Goal: Task Accomplishment & Management: Manage account settings

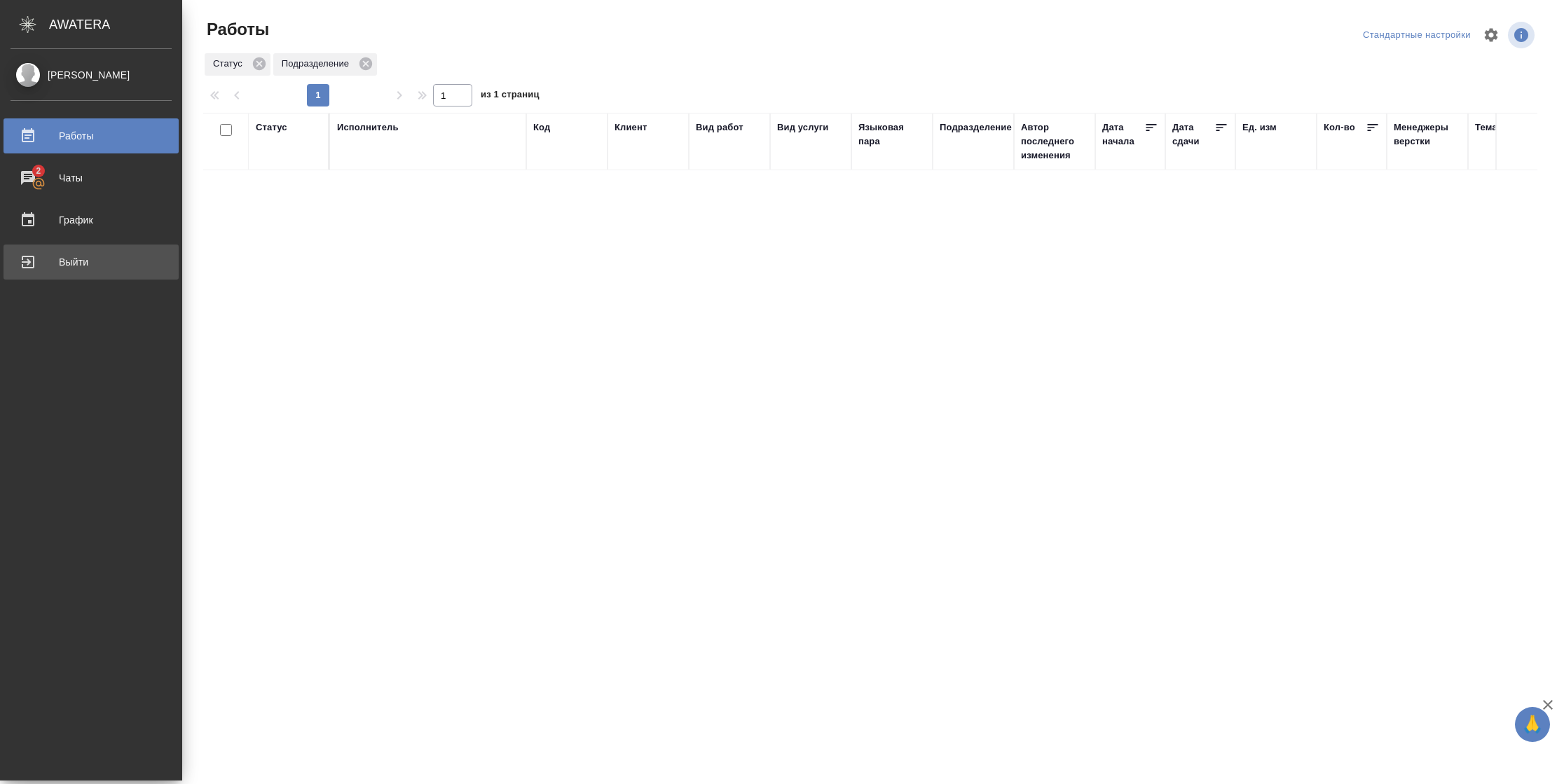
click at [67, 261] on div "Выйти" at bounding box center [90, 262] width 161 height 21
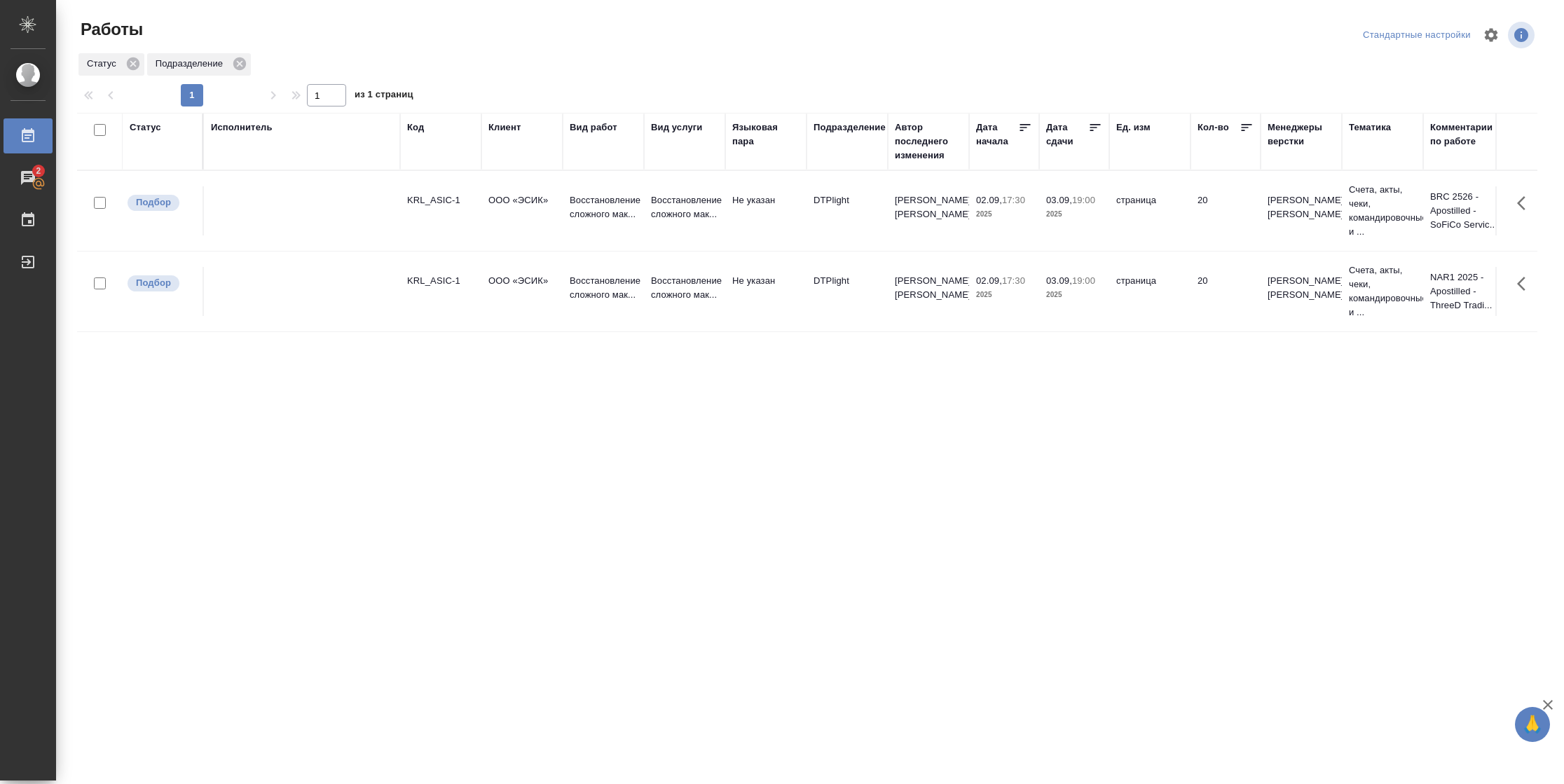
click at [150, 129] on div "Статус" at bounding box center [144, 128] width 31 height 14
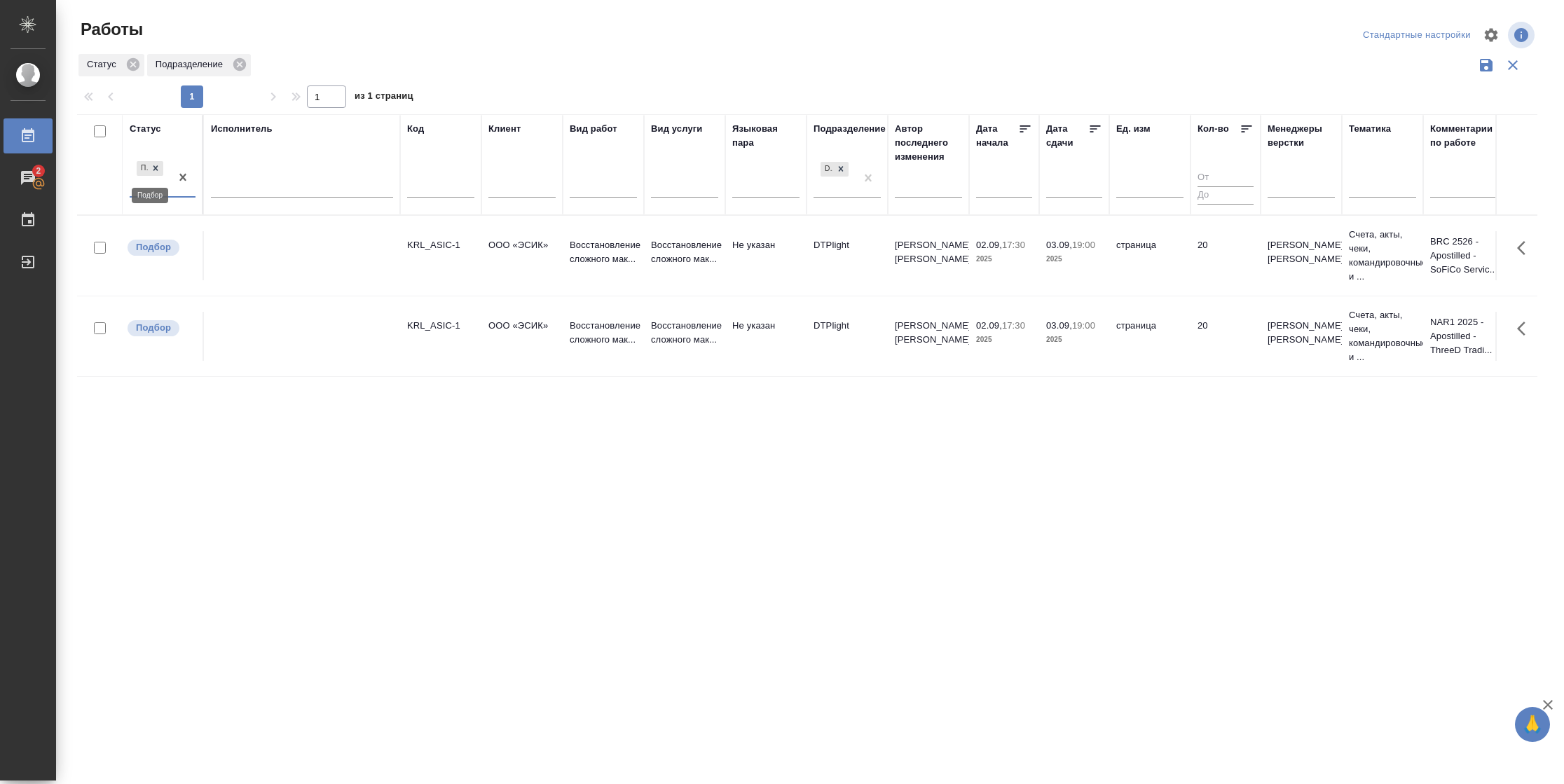
click at [155, 171] on icon at bounding box center [155, 168] width 10 height 10
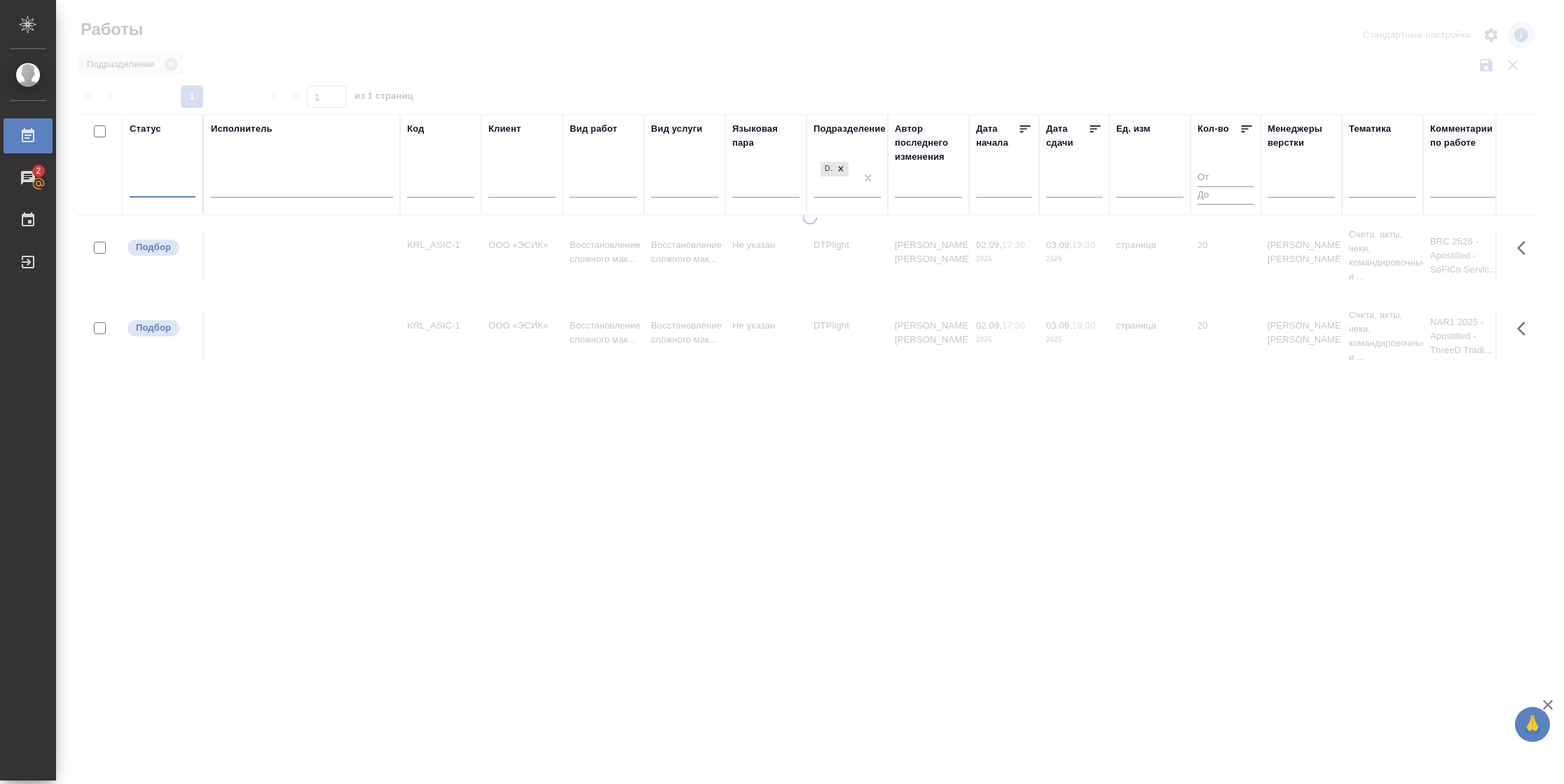
click at [154, 179] on div at bounding box center [162, 183] width 66 height 20
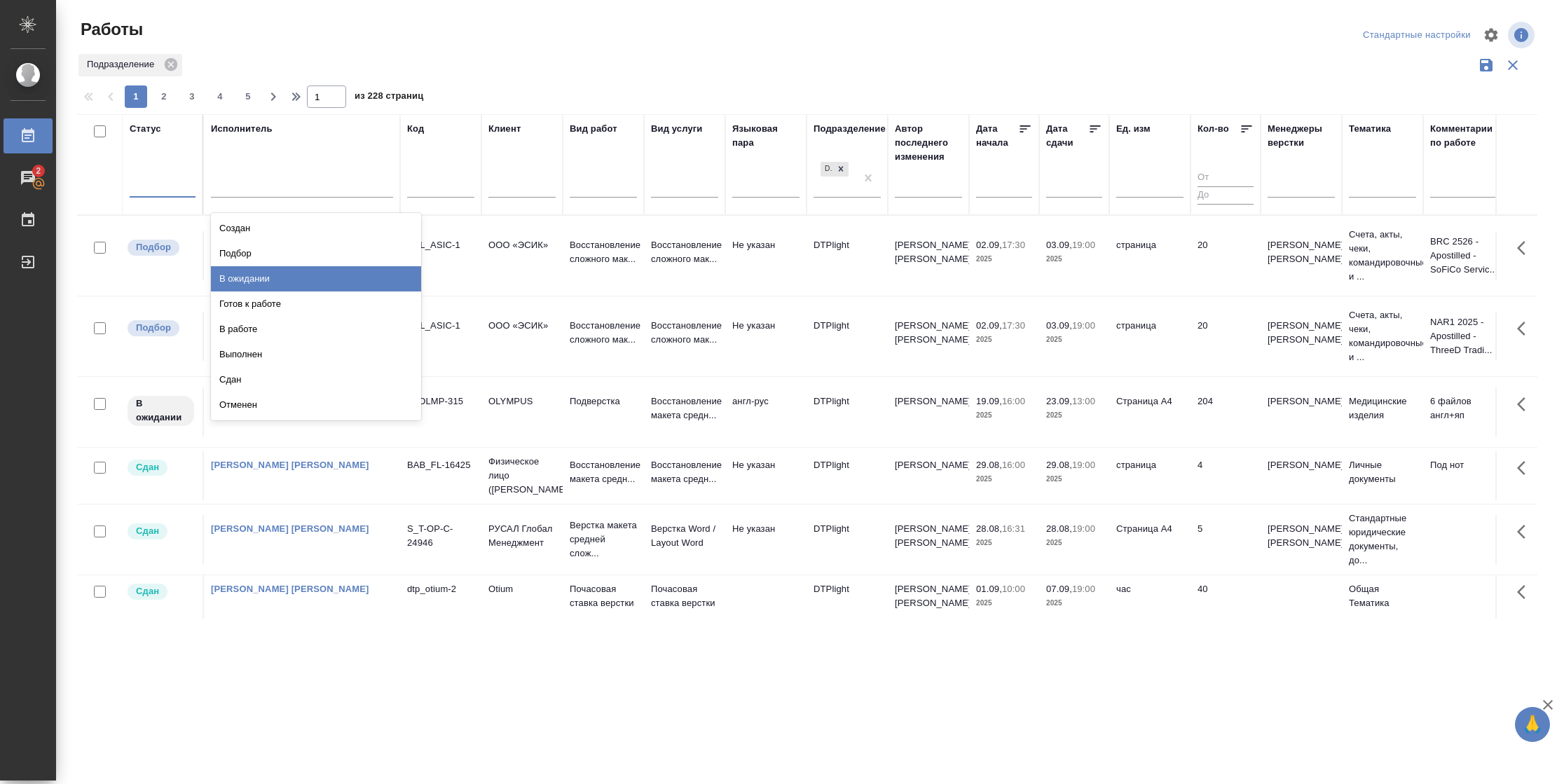
click at [236, 272] on div "В ожидании" at bounding box center [316, 279] width 210 height 25
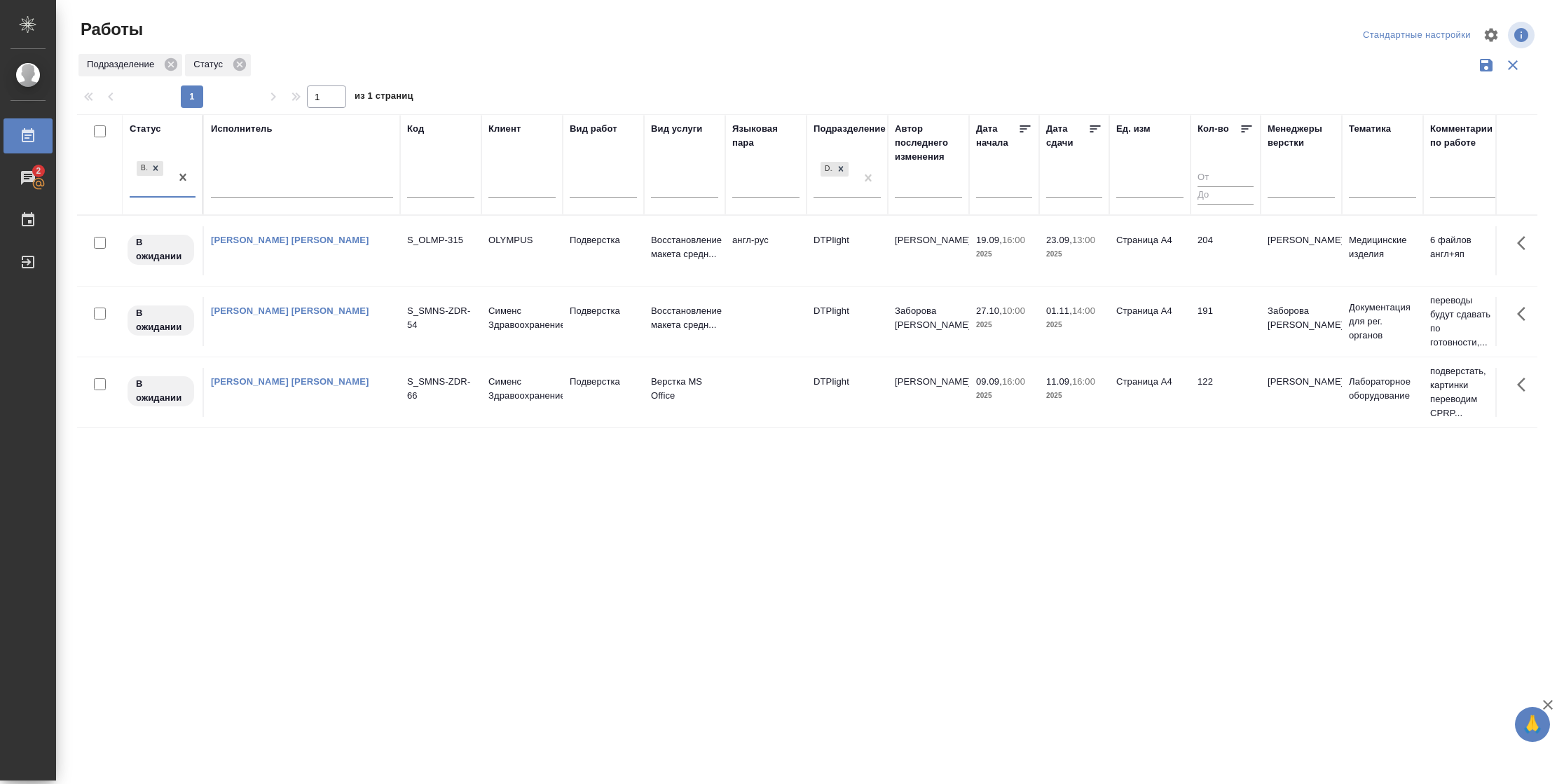
click at [1093, 125] on icon at bounding box center [1095, 128] width 10 height 7
